Goal: Task Accomplishment & Management: Manage account settings

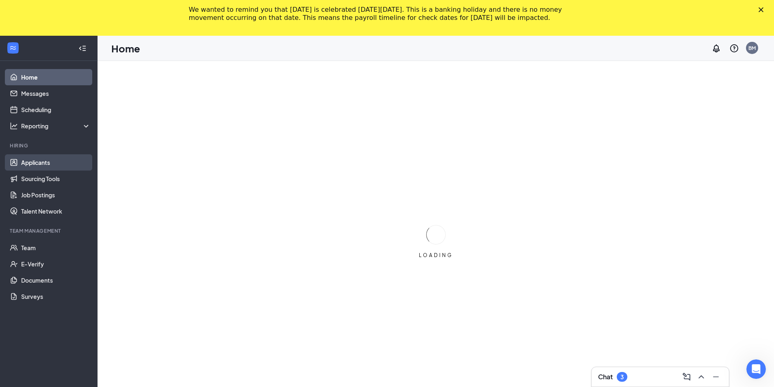
click at [39, 161] on link "Applicants" at bounding box center [56, 162] width 70 height 16
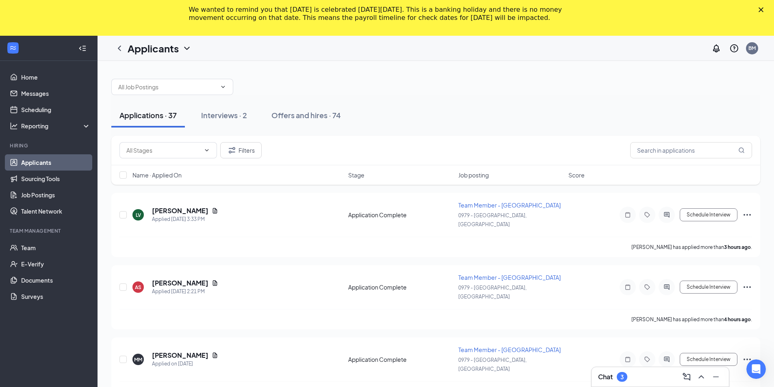
click at [764, 9] on icon "Close" at bounding box center [761, 9] width 5 height 5
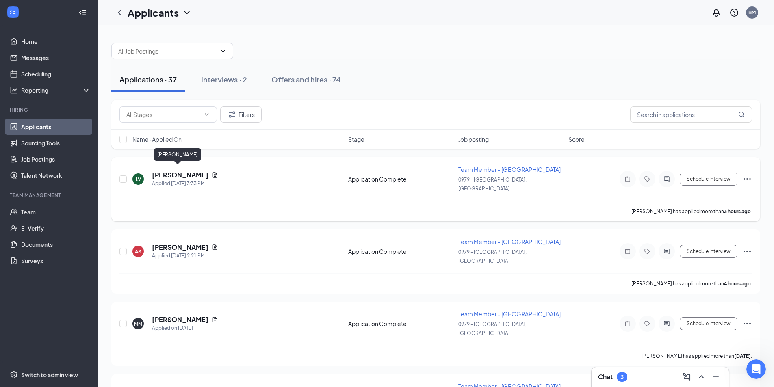
click at [162, 171] on h5 "[PERSON_NAME]" at bounding box center [180, 175] width 57 height 9
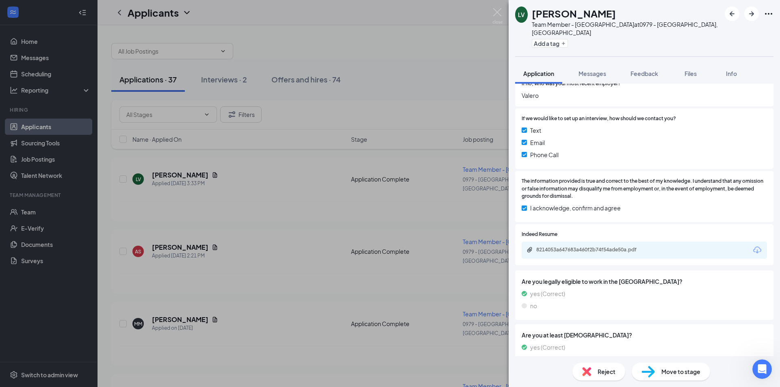
scroll to position [650, 0]
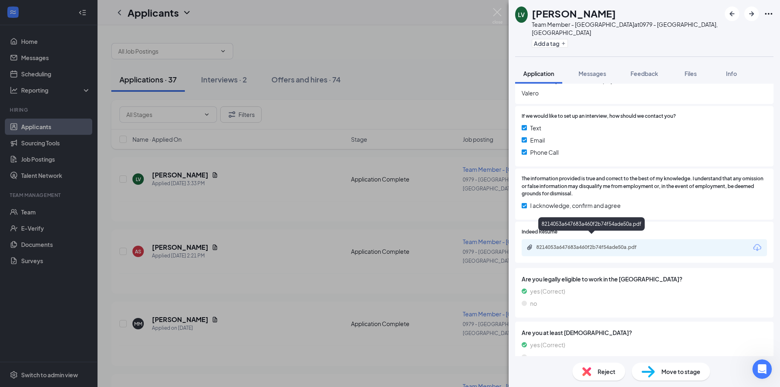
click at [580, 244] on div "8214053a647683a460f2b74f54ade50a.pdf" at bounding box center [594, 247] width 114 height 7
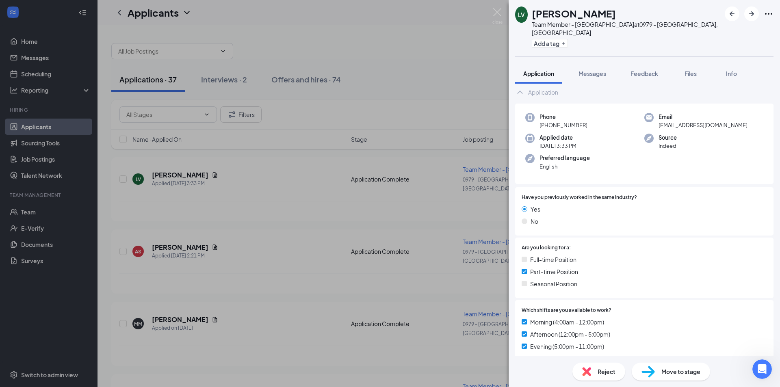
scroll to position [0, 0]
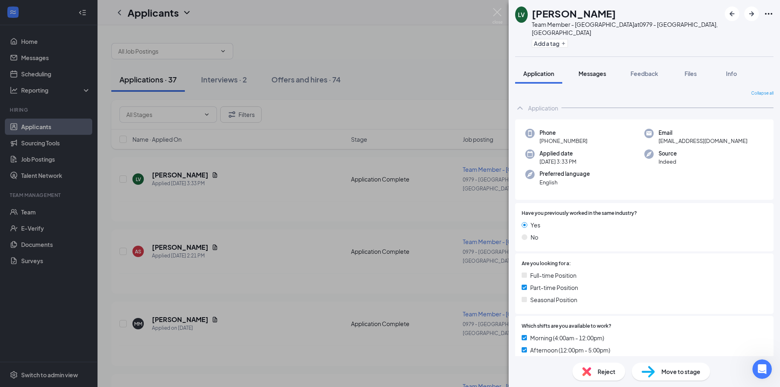
click at [589, 70] on span "Messages" at bounding box center [593, 73] width 28 height 7
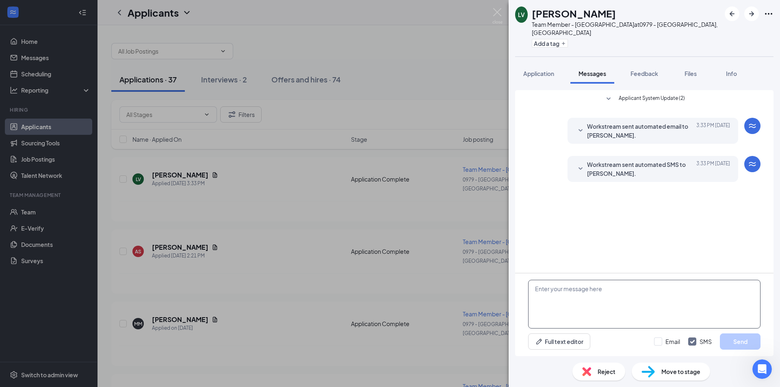
click at [575, 299] on textarea at bounding box center [644, 304] width 233 height 49
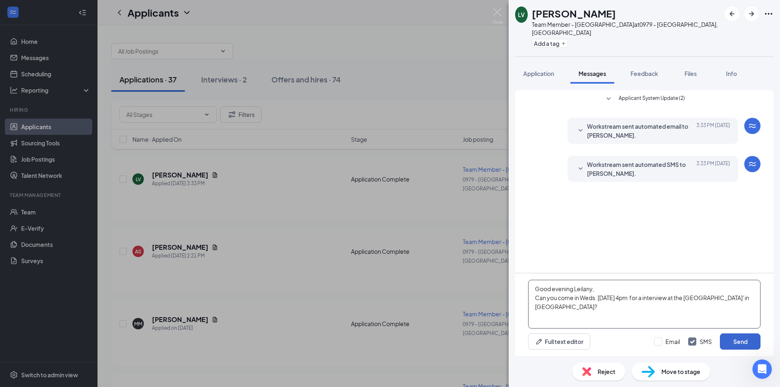
type textarea "Good evening Leilany, Can you come in Weds. [DATE] 4pm for a interview at the […"
click at [748, 343] on button "Send" at bounding box center [740, 342] width 41 height 16
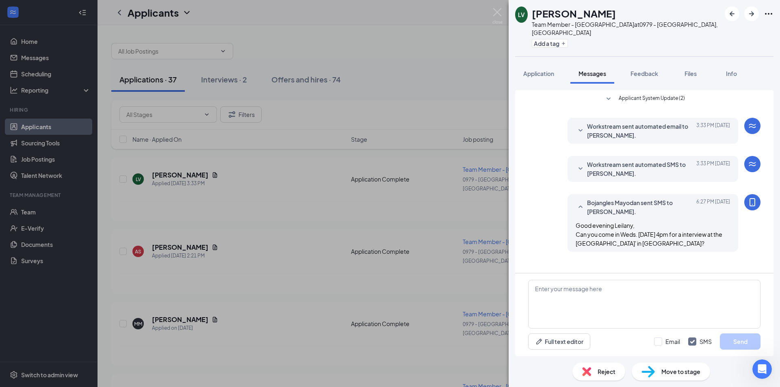
click at [412, 46] on div "LV [PERSON_NAME] Team Member - Bojangles at 0979 - [GEOGRAPHIC_DATA], [GEOGRAPH…" at bounding box center [390, 193] width 780 height 387
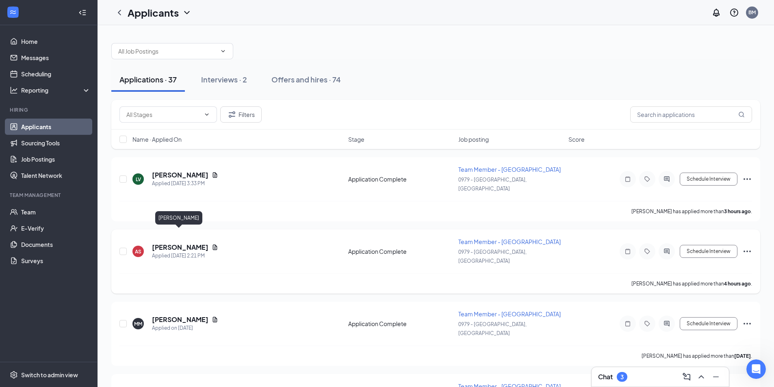
click at [173, 243] on h5 "[PERSON_NAME]" at bounding box center [180, 247] width 57 height 9
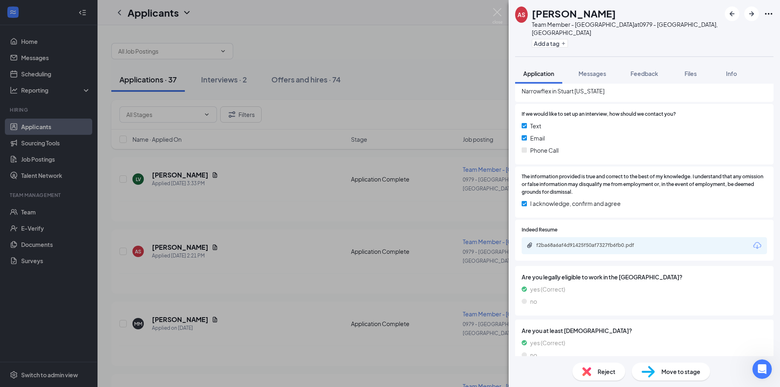
scroll to position [647, 0]
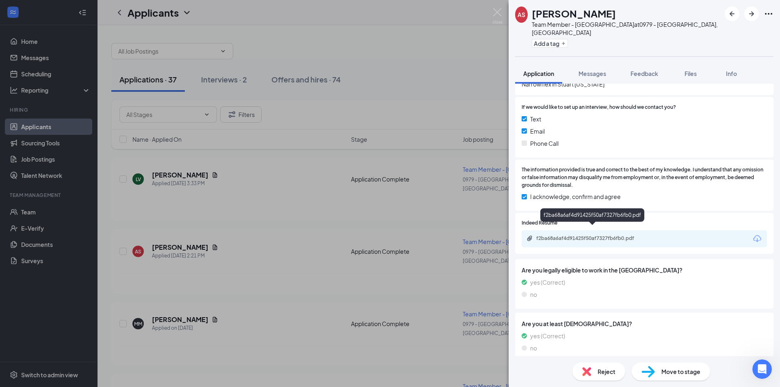
click at [583, 235] on div "f2ba68a6af4d91425f50af7327fb6fb0.pdf" at bounding box center [594, 238] width 114 height 7
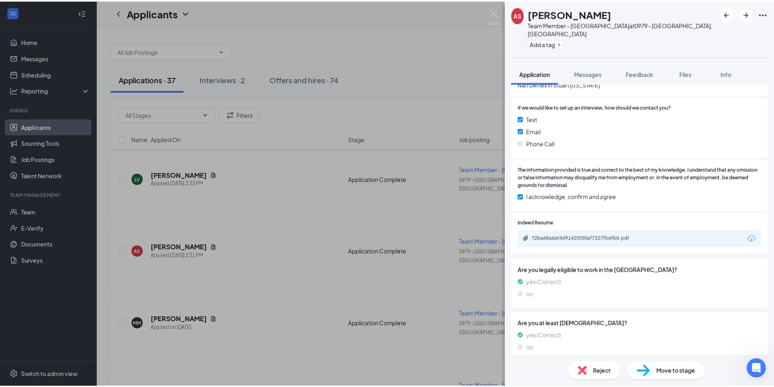
scroll to position [644, 0]
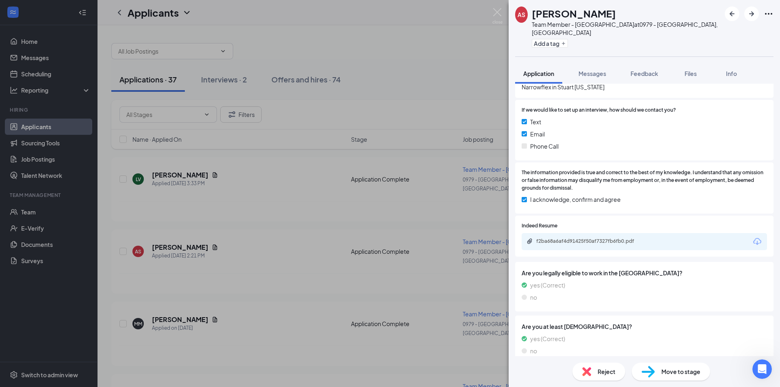
click at [438, 35] on div "AS [PERSON_NAME] Team Member - Bojangles at 0979 - [GEOGRAPHIC_DATA], [GEOGRAPH…" at bounding box center [390, 193] width 780 height 387
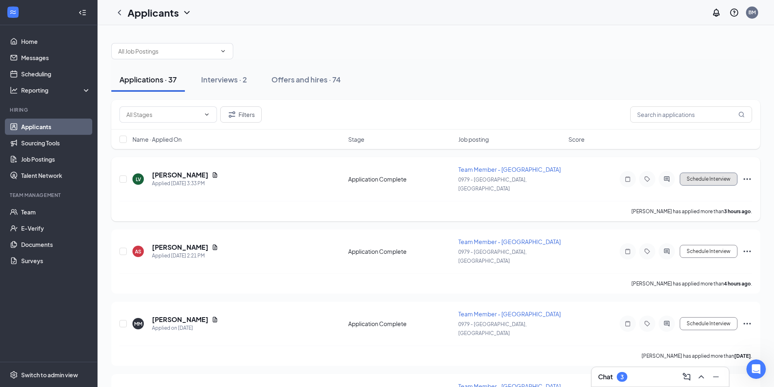
click at [709, 176] on button "Schedule Interview" at bounding box center [709, 179] width 58 height 13
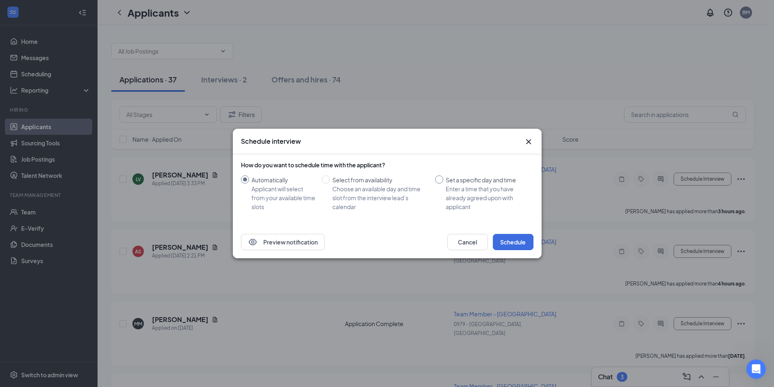
click at [441, 181] on input "Set a specific day and time Enter a time that you have already agreed upon with…" at bounding box center [439, 180] width 8 height 8
radio input "true"
radio input "false"
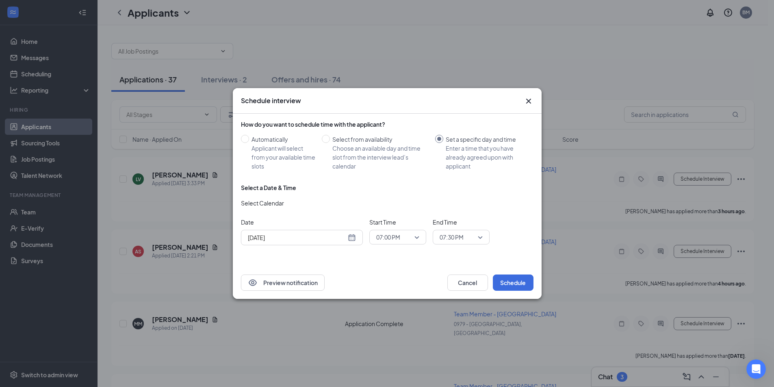
click at [355, 239] on div "[DATE]" at bounding box center [302, 237] width 108 height 9
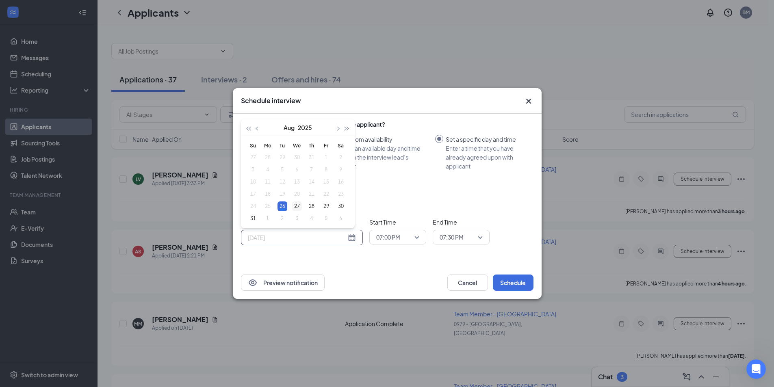
type input "[DATE]"
click at [298, 207] on div "27" at bounding box center [297, 207] width 10 height 10
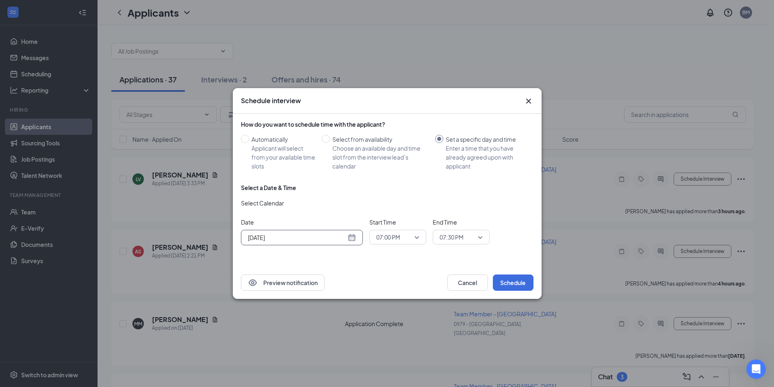
click at [416, 236] on span "07:00 PM" at bounding box center [397, 237] width 43 height 12
click at [393, 152] on span "04:00 PM" at bounding box center [388, 153] width 24 height 9
click at [477, 238] on span "07:30 PM" at bounding box center [461, 237] width 43 height 12
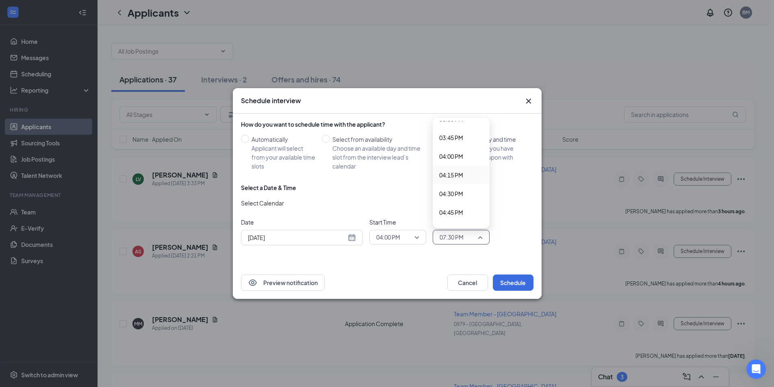
click at [455, 174] on span "04:15 PM" at bounding box center [451, 175] width 24 height 9
click at [512, 281] on button "Schedule" at bounding box center [513, 283] width 41 height 16
